Goal: Task Accomplishment & Management: Manage account settings

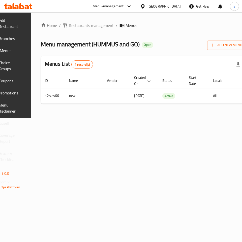
click at [20, 70] on span "Choice Groups" at bounding box center [10, 66] width 23 height 12
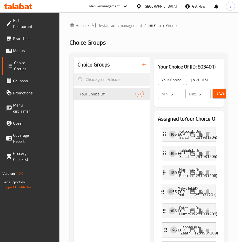
click at [152, 107] on div "Your Choice Of (ID: 803401) Your Choice Of ​ اختيارك من ​ Min: 6 ​ Max: 6 ​ Save" at bounding box center [189, 83] width 74 height 52
click at [112, 28] on span "Restaurants management" at bounding box center [119, 25] width 45 height 6
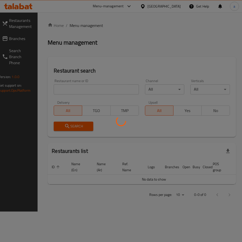
click at [26, 40] on div at bounding box center [121, 121] width 242 height 242
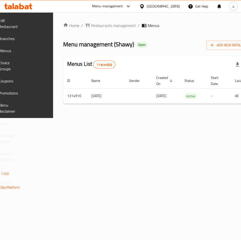
click at [22, 65] on span "Choice Groups" at bounding box center [9, 66] width 23 height 12
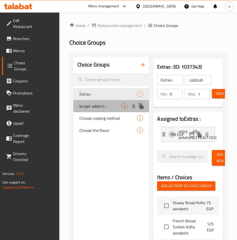
click at [87, 105] on span "burger addon's :" at bounding box center [101, 106] width 42 height 6
type input "burger addon's :"
type input "إضافات البرجر:"
type input "0"
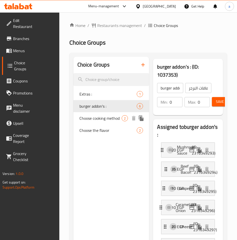
click at [116, 120] on span "Choose cooking method" at bounding box center [101, 118] width 42 height 6
type input "Choose cooking method"
type input "اختر طريقة الطهي"
type input "1"
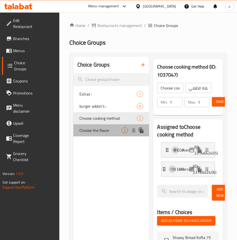
click at [86, 126] on div "Choose the flavor 2" at bounding box center [111, 130] width 76 height 12
type input "Choose the flavor"
type input "اختر النكهة"
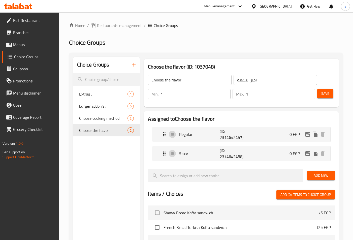
click at [30, 48] on link "Menus" at bounding box center [30, 45] width 57 height 12
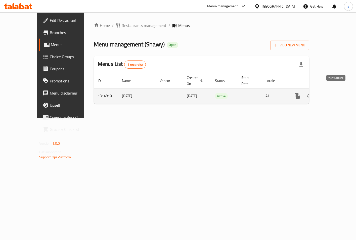
click at [241, 90] on link "enhanced table" at bounding box center [334, 96] width 12 height 12
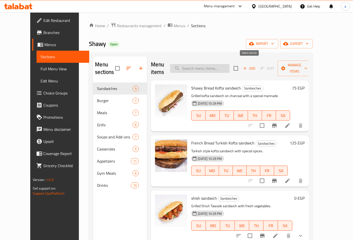
click at [229, 64] on input "search" at bounding box center [199, 68] width 59 height 9
paste input "برجر جبنة + بطاطس"
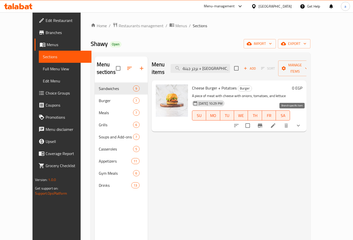
type input "برجر جبنة + بطاطس"
click at [241, 123] on icon at bounding box center [273, 125] width 5 height 5
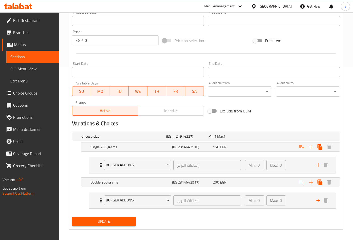
scroll to position [176, 0]
